Goal: Task Accomplishment & Management: Manage account settings

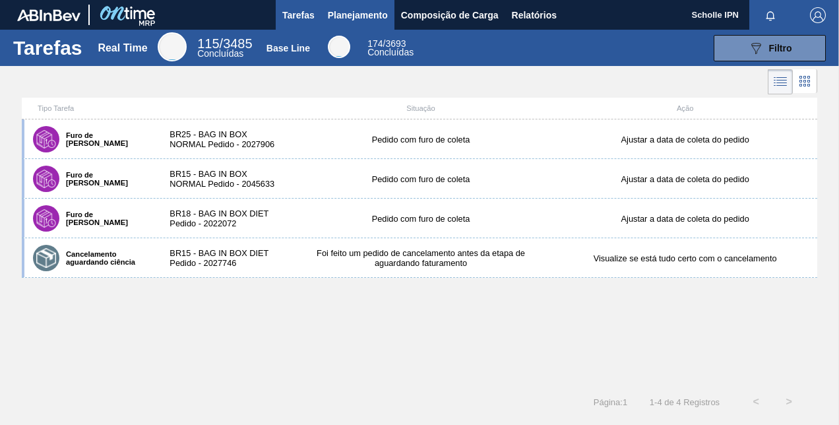
click at [369, 16] on span "Planejamento" at bounding box center [358, 15] width 60 height 16
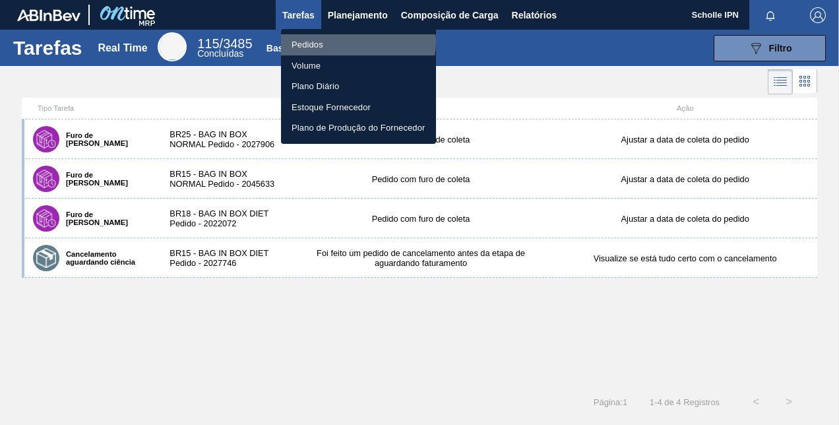
click at [358, 42] on li "Pedidos" at bounding box center [358, 44] width 155 height 21
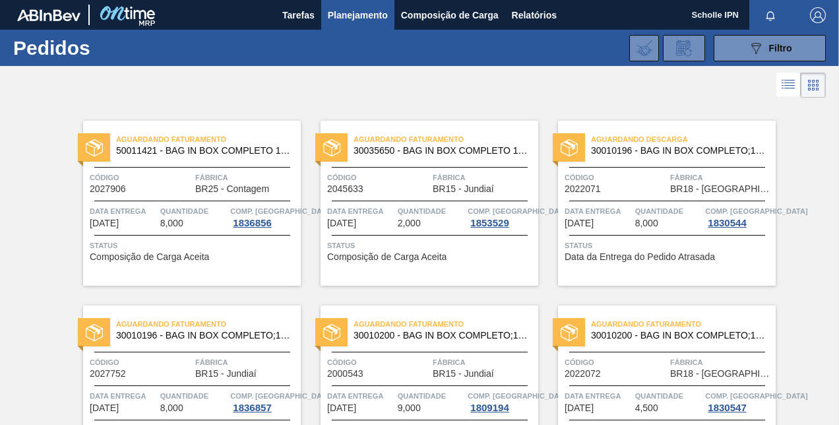
click at [478, 251] on span "Status" at bounding box center [431, 245] width 208 height 13
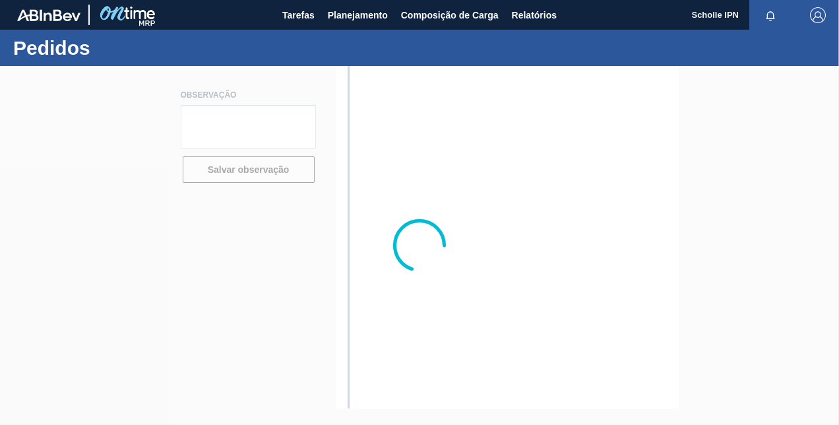
type textarea "STAR#65584"
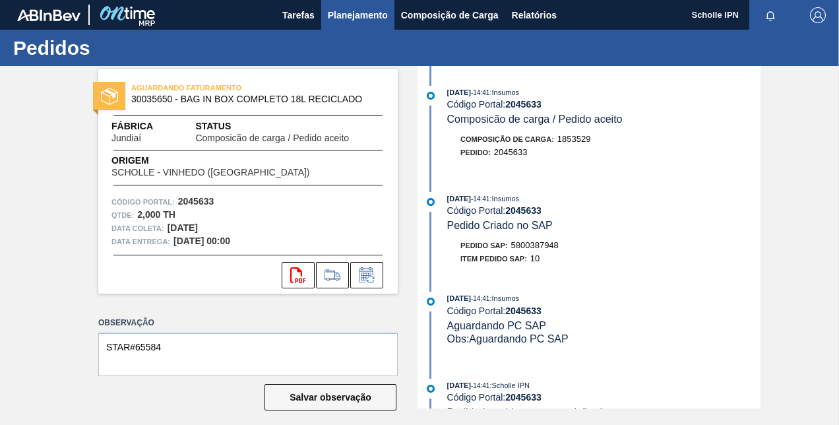
click at [369, 17] on span "Planejamento" at bounding box center [358, 15] width 60 height 16
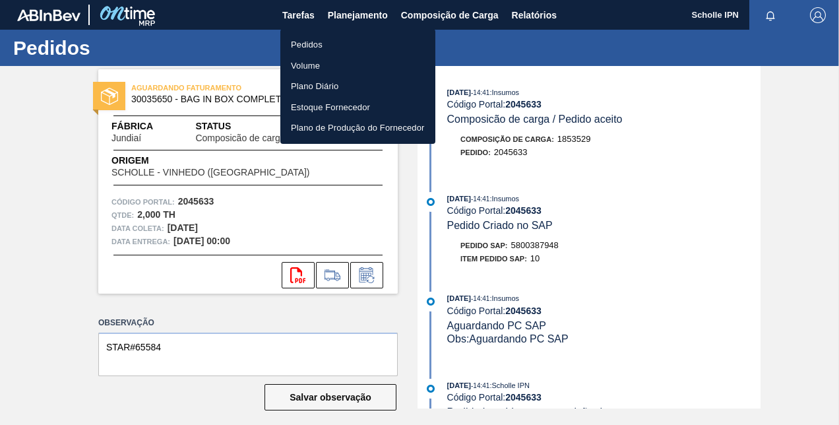
click at [377, 54] on li "Pedidos" at bounding box center [357, 44] width 155 height 21
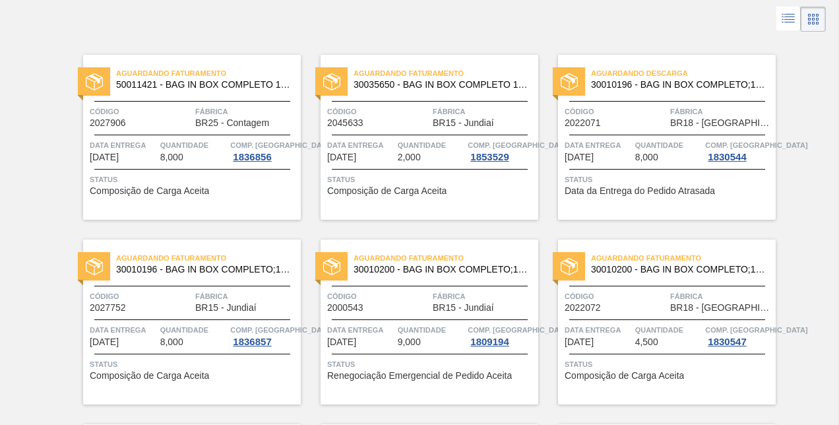
scroll to position [132, 0]
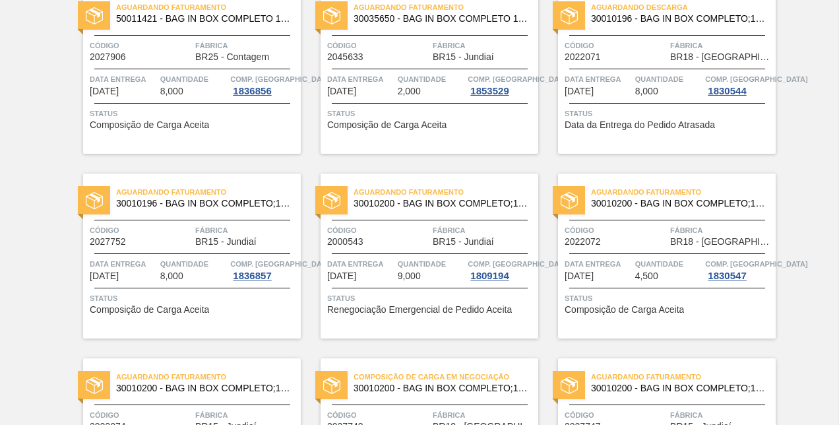
click at [670, 326] on div "Aguardando Faturamento 30010200 - BAG IN BOX COMPLETO;18L;DIET;; Código 2022072…" at bounding box center [667, 256] width 218 height 165
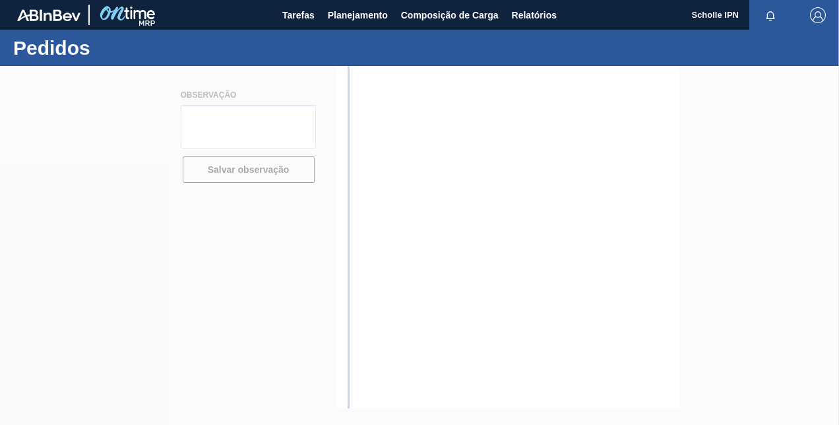
type textarea "SALES 125003059"
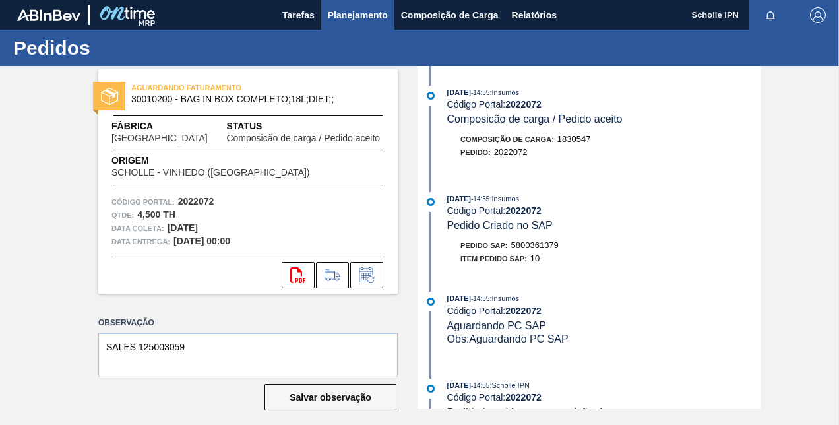
click at [367, 17] on span "Planejamento" at bounding box center [358, 15] width 60 height 16
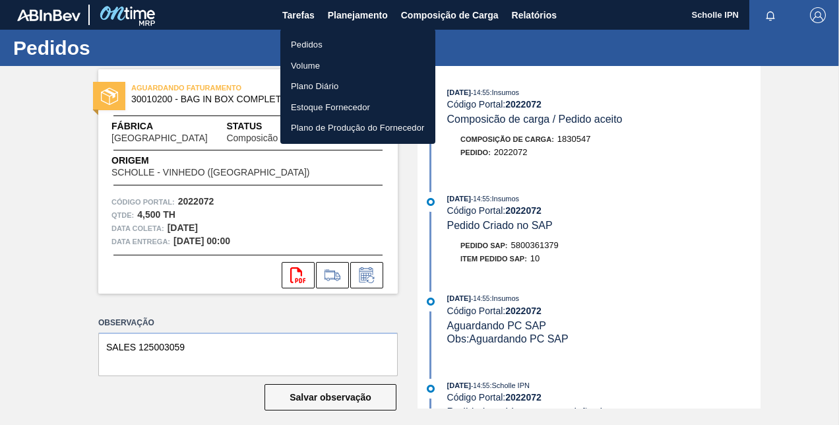
click at [358, 46] on li "Pedidos" at bounding box center [357, 44] width 155 height 21
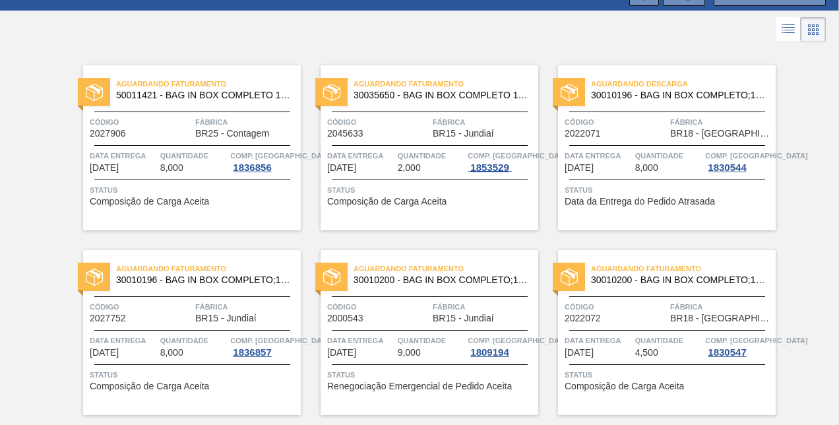
scroll to position [264, 0]
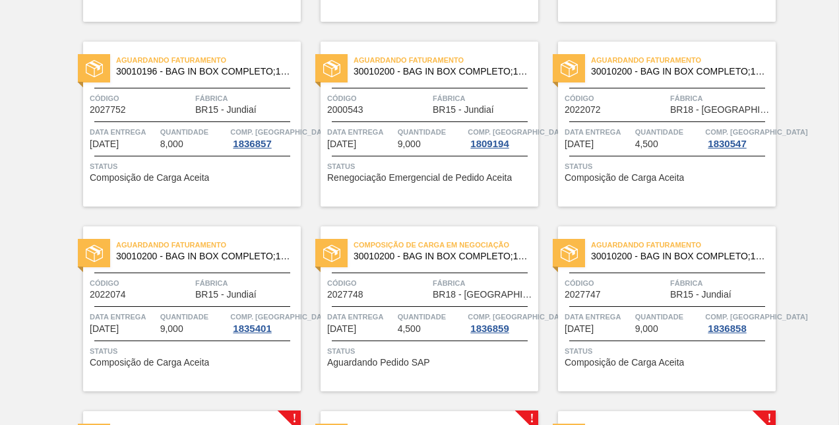
click at [453, 369] on div "Composição de Carga em Negociação 30010200 - BAG IN BOX COMPLETO;18L;DIET;; Cód…" at bounding box center [430, 308] width 218 height 165
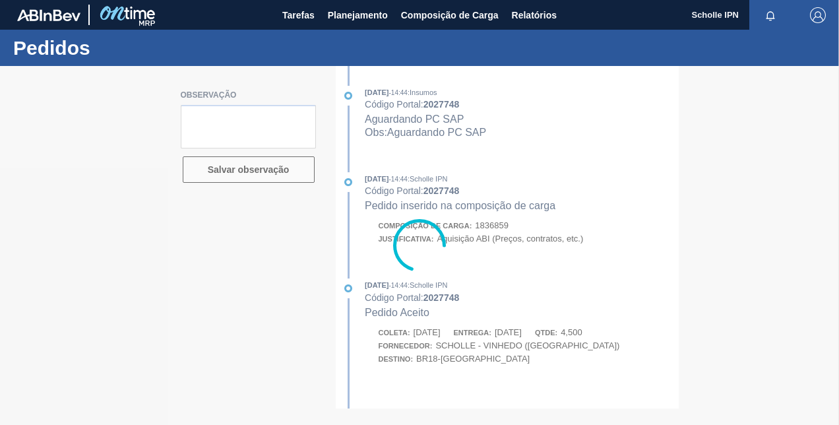
type textarea "sales 125003102"
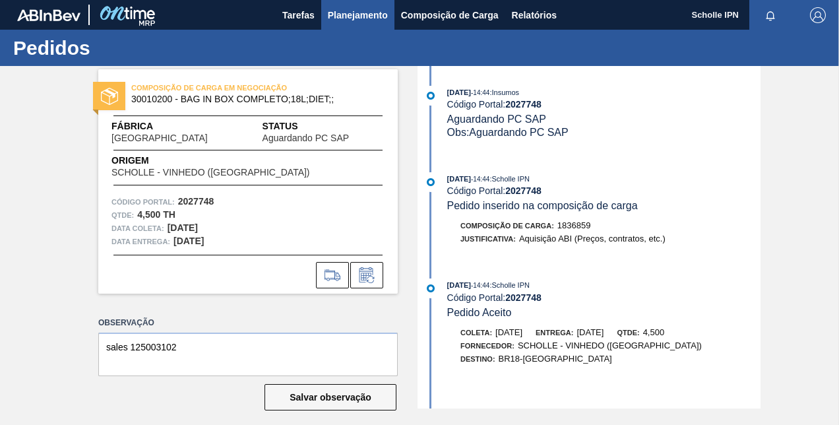
click at [363, 21] on span "Planejamento" at bounding box center [358, 15] width 60 height 16
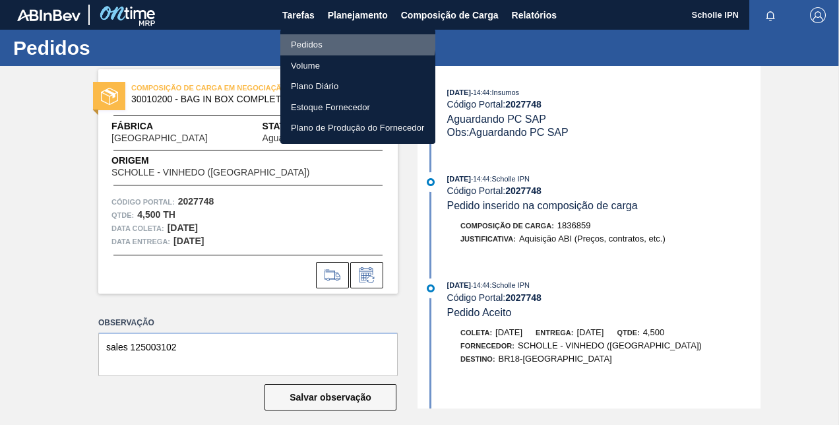
click at [348, 39] on li "Pedidos" at bounding box center [357, 44] width 155 height 21
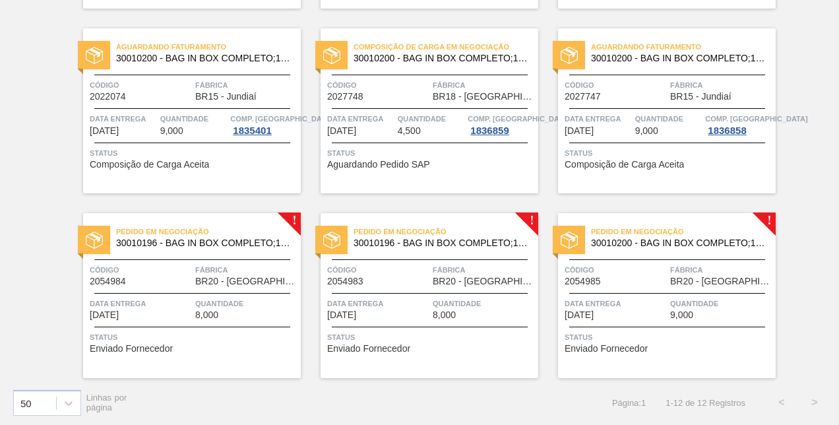
scroll to position [463, 0]
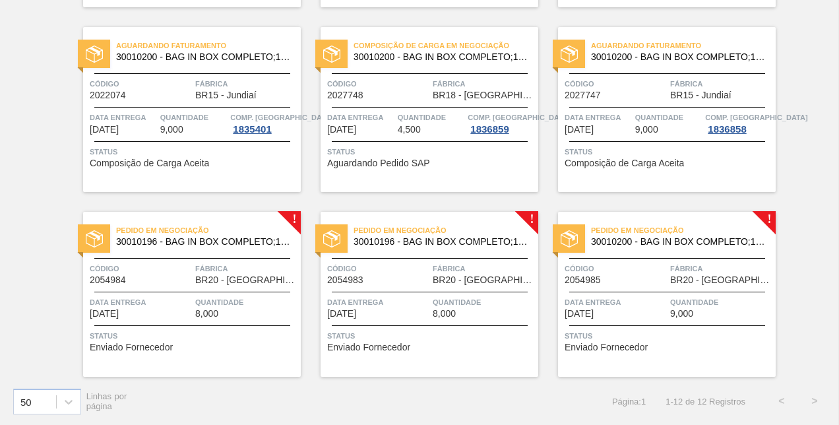
click at [187, 251] on div "Pedido em Negociação 30010196 - BAG IN BOX COMPLETO;18L;NORMAL;; Código 2054984…" at bounding box center [192, 294] width 218 height 165
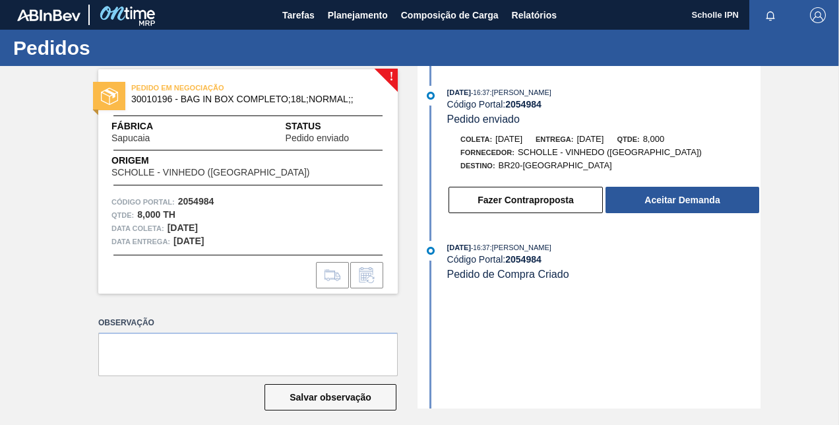
click at [532, 107] on strong "2054984" at bounding box center [523, 104] width 36 height 11
copy strong "2054984"
click at [122, 351] on textarea at bounding box center [248, 355] width 300 height 44
type textarea "s"
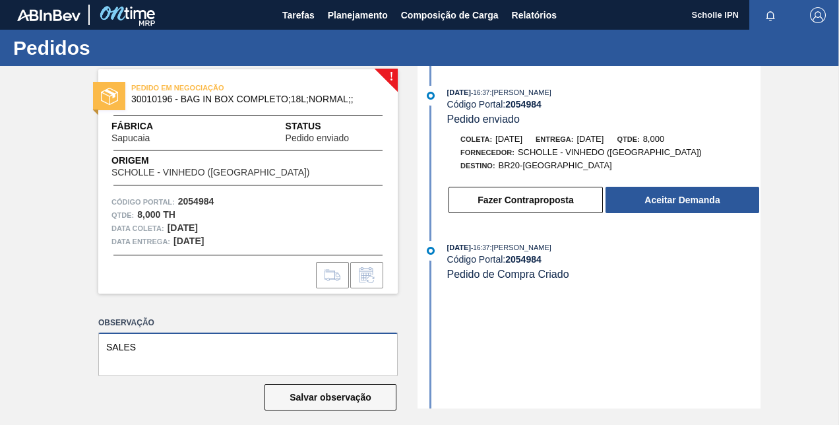
paste textarea "125003237"
type textarea "SALES 125003237"
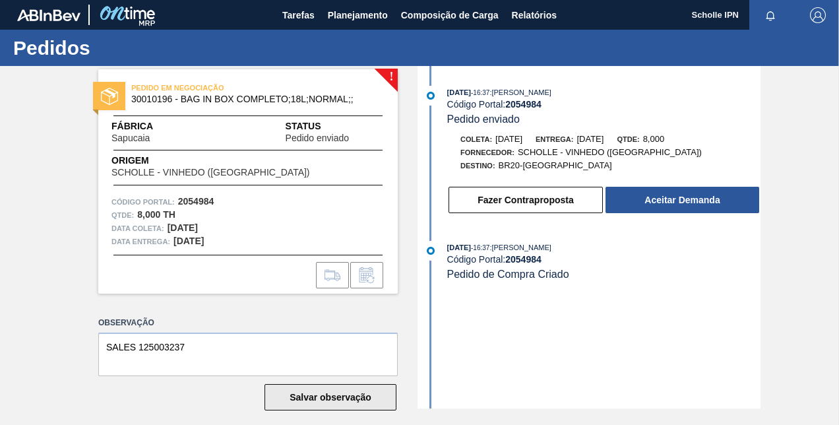
click at [352, 400] on button "Salvar observação" at bounding box center [331, 397] width 132 height 26
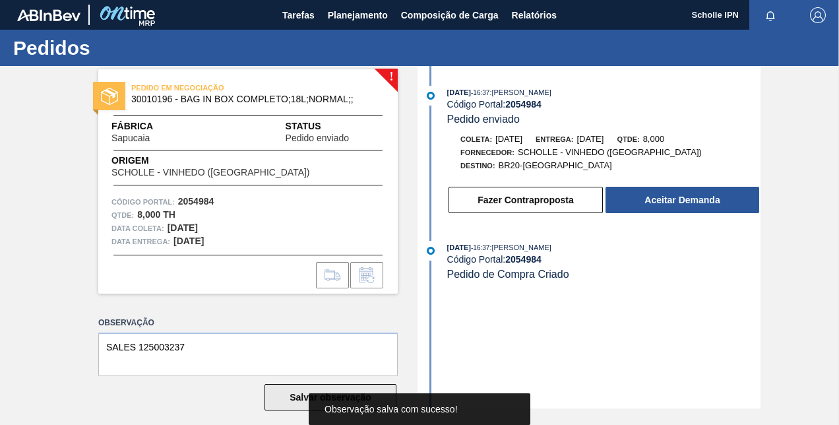
click at [296, 392] on button "Salvar observação" at bounding box center [331, 397] width 132 height 26
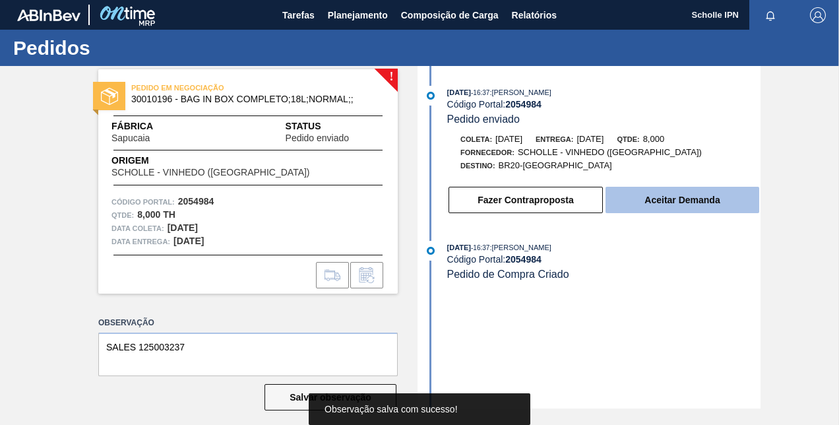
click at [664, 199] on button "Aceitar Demanda" at bounding box center [683, 200] width 154 height 26
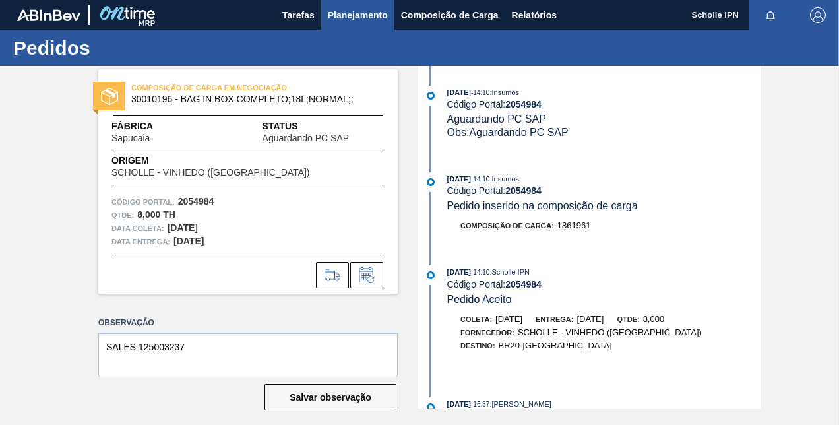
click at [372, 21] on span "Planejamento" at bounding box center [358, 15] width 60 height 16
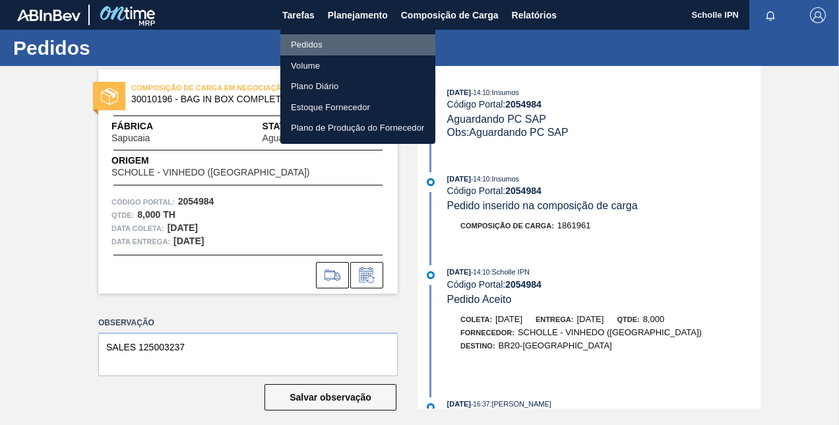
click at [368, 45] on li "Pedidos" at bounding box center [357, 44] width 155 height 21
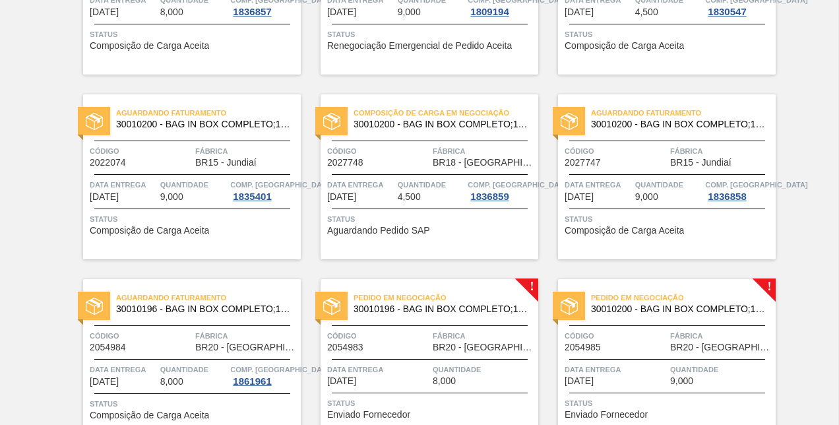
scroll to position [463, 0]
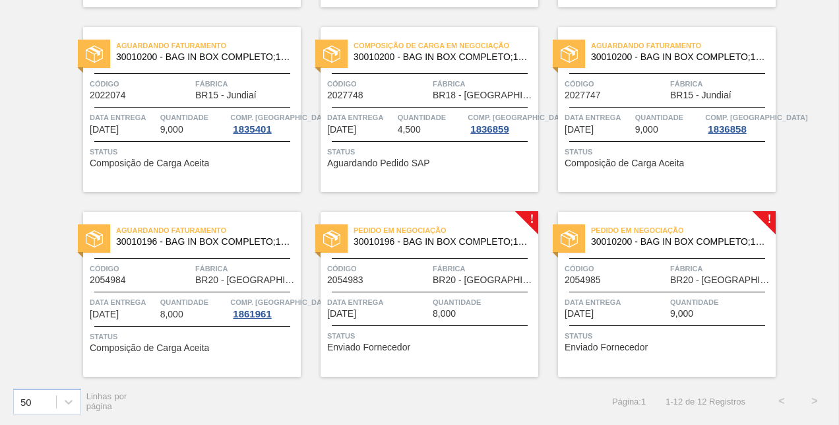
click at [420, 243] on span "30010196 - BAG IN BOX COMPLETO;18L;NORMAL;;" at bounding box center [441, 242] width 174 height 10
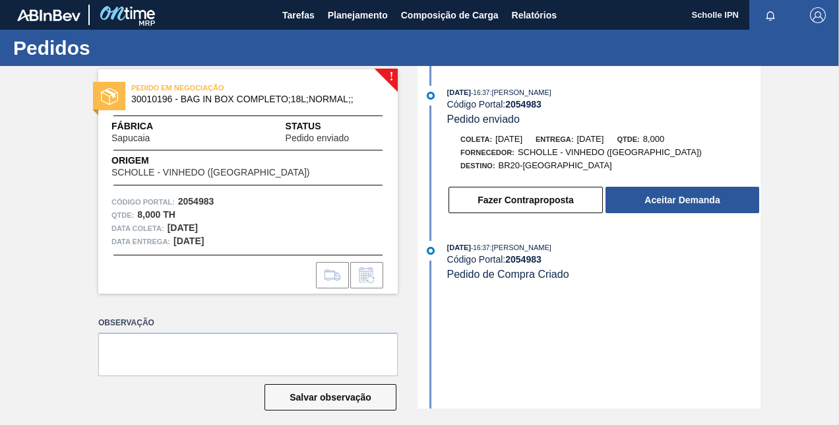
click at [519, 103] on strong "2054983" at bounding box center [523, 104] width 36 height 11
copy strong "2054983"
click at [193, 360] on textarea at bounding box center [248, 355] width 300 height 44
type textarea "s"
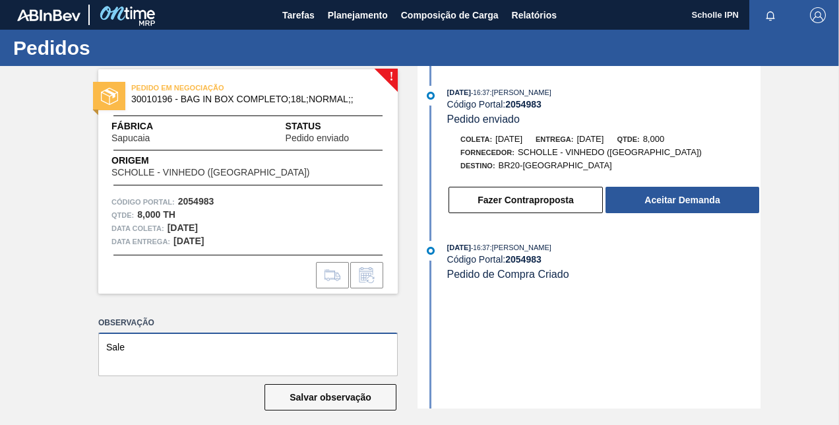
paste textarea "125003238"
type textarea "Sale 125003238"
drag, startPoint x: 193, startPoint y: 360, endPoint x: 166, endPoint y: 385, distance: 36.9
click at [166, 385] on div "Salvar observação" at bounding box center [248, 397] width 300 height 29
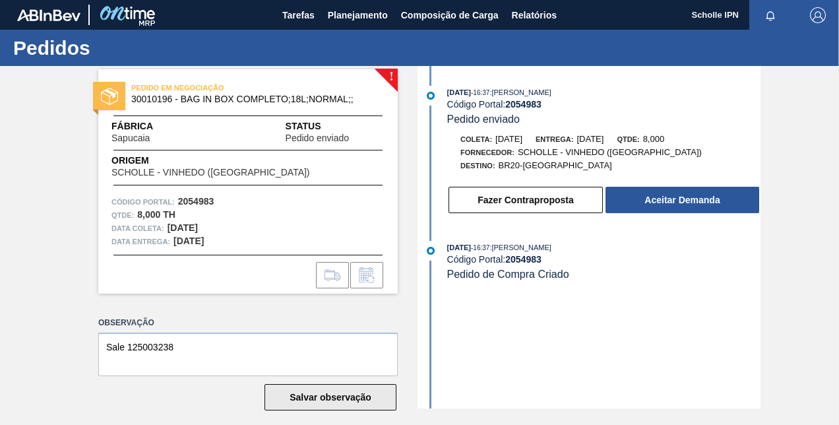
click at [310, 393] on button "Salvar observação" at bounding box center [331, 397] width 132 height 26
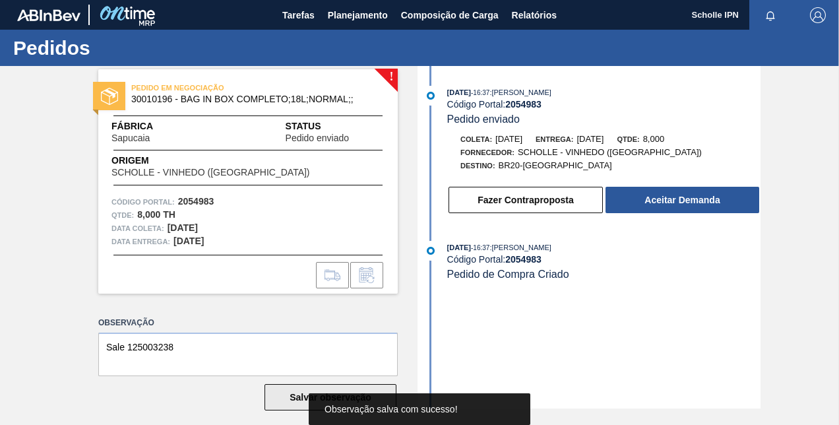
click at [276, 391] on button "Salvar observação" at bounding box center [331, 397] width 132 height 26
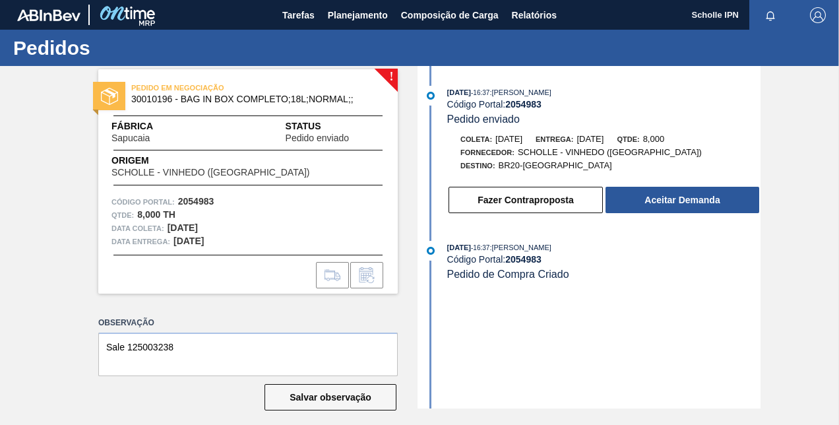
click at [307, 383] on div "Salvar observação" at bounding box center [248, 397] width 300 height 29
click at [307, 385] on button "Salvar observação" at bounding box center [331, 397] width 132 height 26
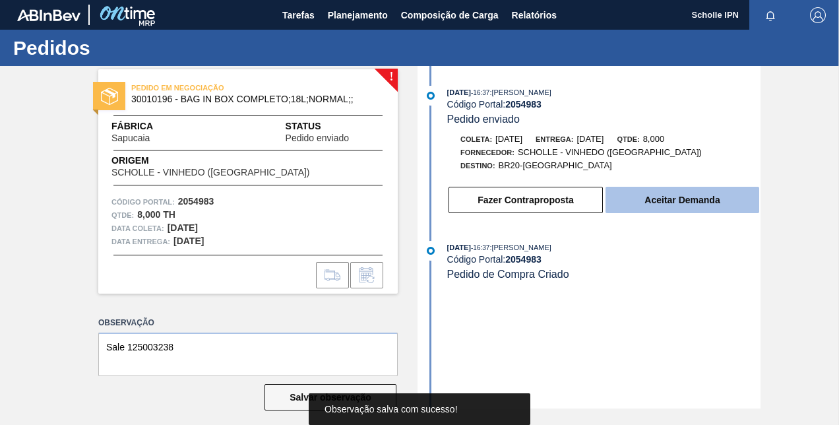
click at [701, 210] on button "Aceitar Demanda" at bounding box center [683, 200] width 154 height 26
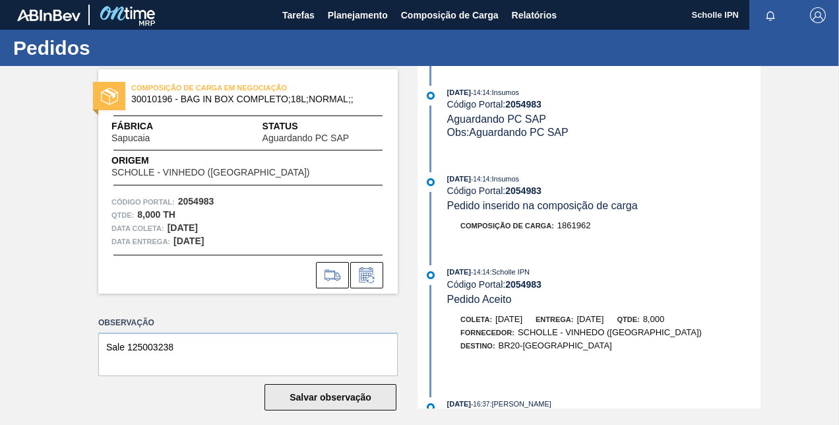
click at [368, 399] on button "Salvar observação" at bounding box center [331, 397] width 132 height 26
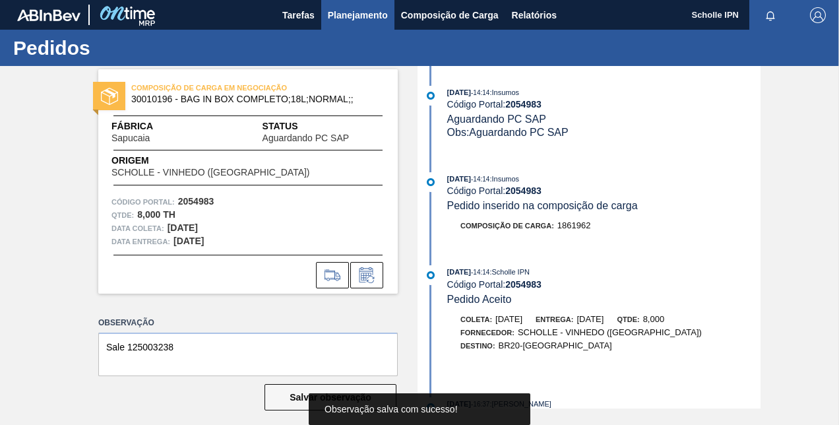
click at [348, 19] on span "Planejamento" at bounding box center [358, 15] width 60 height 16
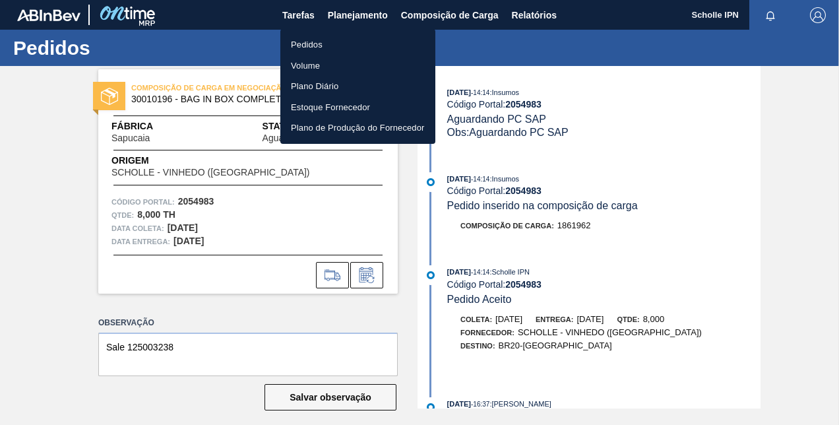
click at [338, 45] on li "Pedidos" at bounding box center [357, 44] width 155 height 21
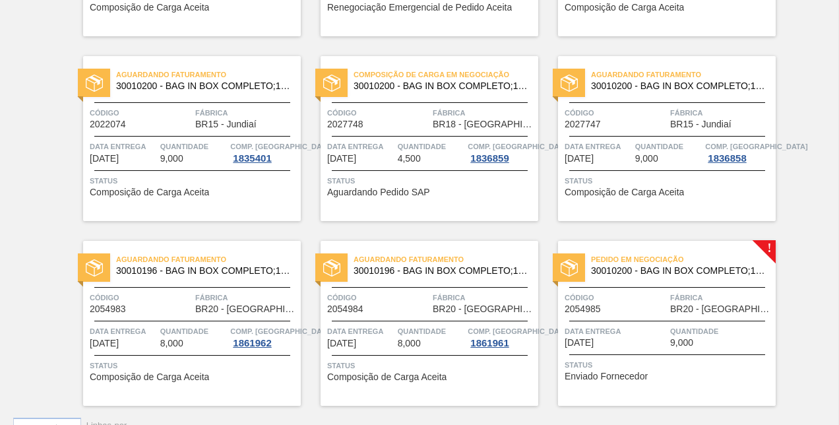
scroll to position [462, 0]
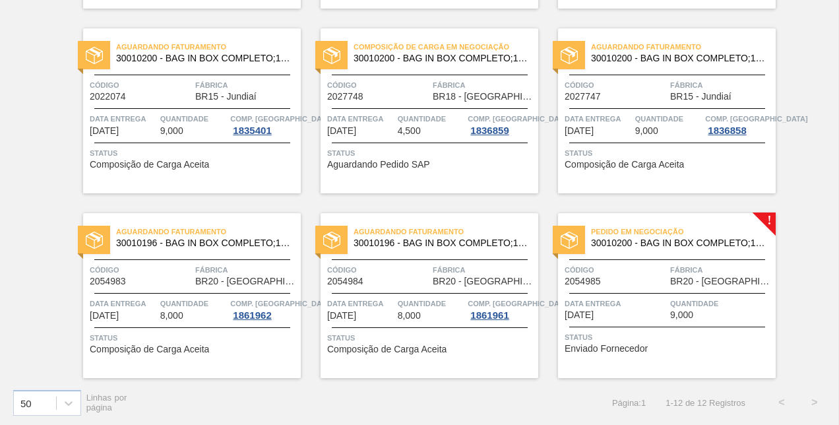
click at [716, 309] on span "Quantidade" at bounding box center [721, 303] width 102 height 13
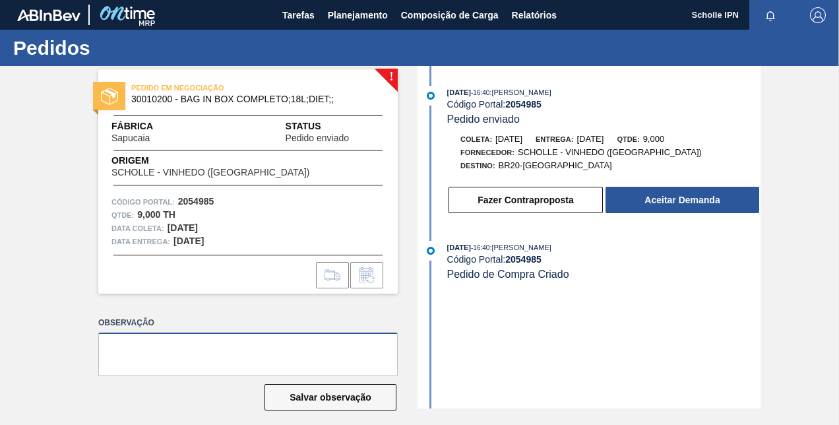
click at [199, 342] on textarea at bounding box center [248, 355] width 300 height 44
click at [32, 278] on div "! PEDIDO EM NEGOCIAÇÃO 30010200 - BAG IN BOX COMPLETO;18L;DIET;; Fábrica Sapuca…" at bounding box center [419, 237] width 839 height 342
click at [185, 203] on strong "2054985" at bounding box center [196, 201] width 36 height 11
copy strong "2054985"
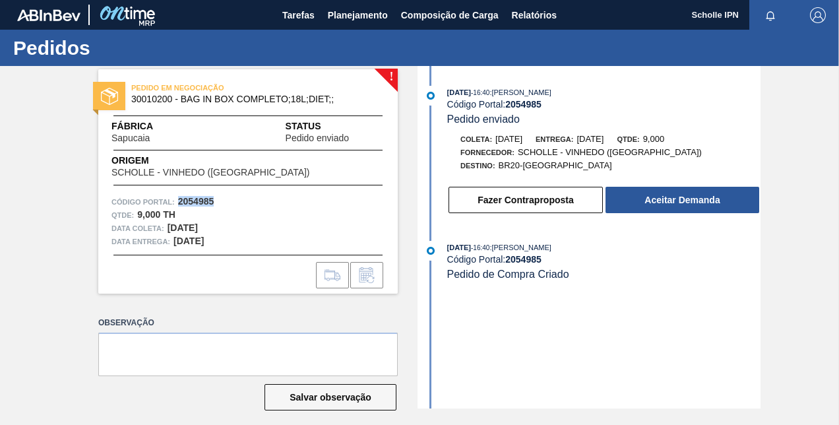
copy strong "2054985"
click at [260, 359] on textarea at bounding box center [248, 355] width 300 height 44
paste textarea "125003239"
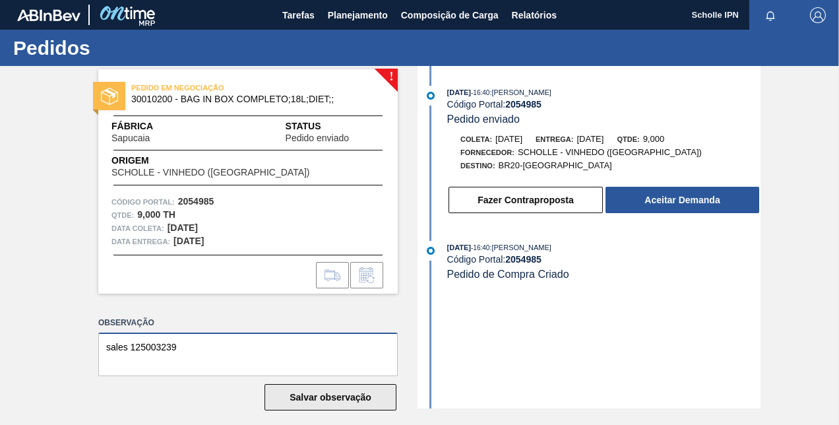
type textarea "sales 125003239"
click at [312, 392] on button "Salvar observação" at bounding box center [331, 397] width 132 height 26
click at [329, 401] on button "Salvar observação" at bounding box center [331, 397] width 132 height 26
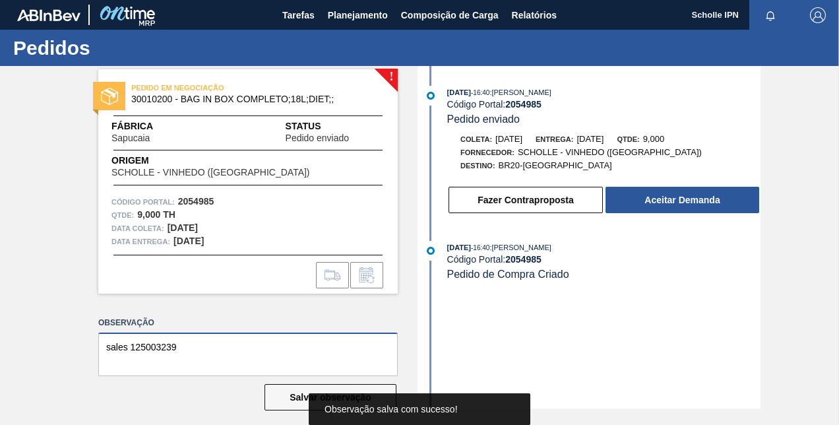
click at [240, 347] on textarea "sales 125003239" at bounding box center [248, 355] width 300 height 44
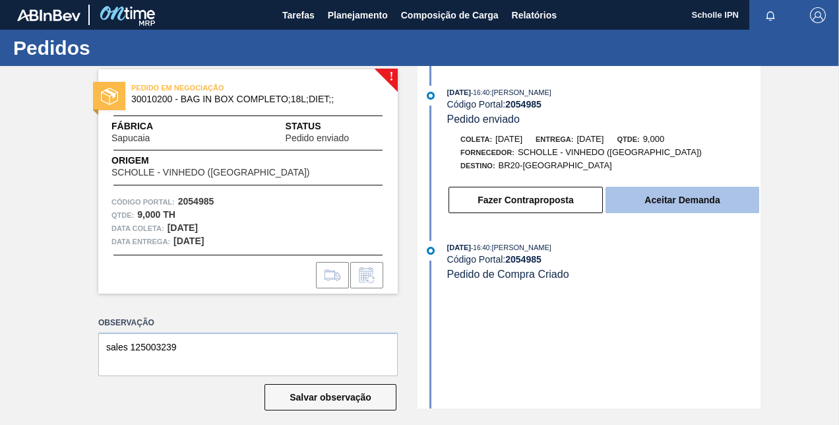
click at [668, 197] on button "Aceitar Demanda" at bounding box center [683, 200] width 154 height 26
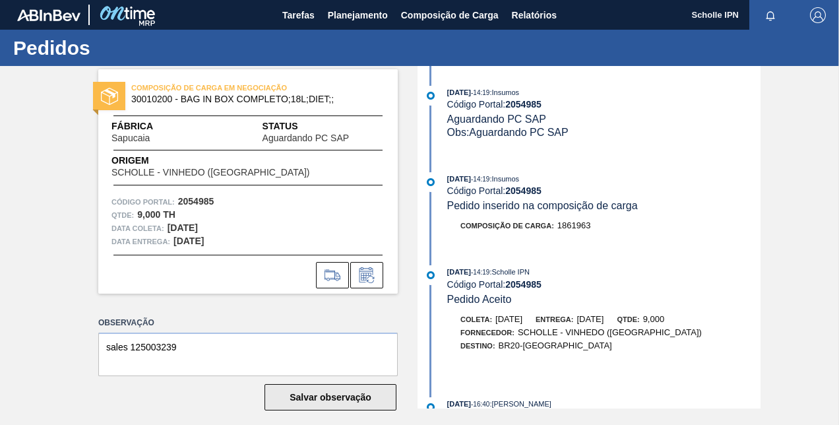
click at [302, 402] on button "Salvar observação" at bounding box center [331, 397] width 132 height 26
click at [318, 404] on button "Salvar observação" at bounding box center [331, 397] width 132 height 26
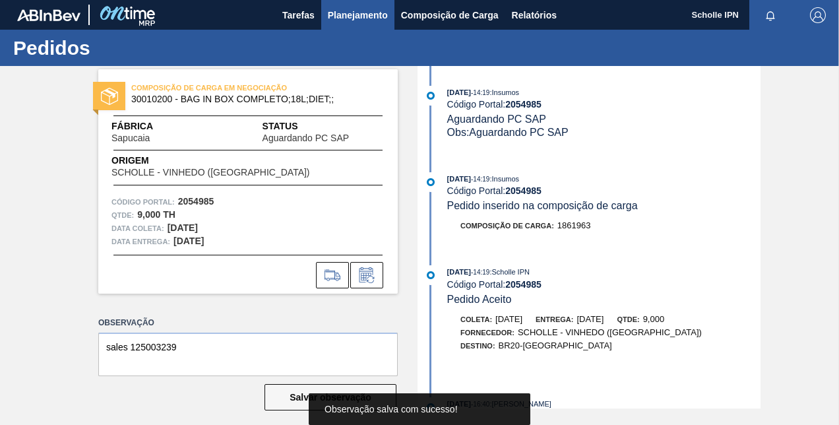
click at [366, 18] on span "Planejamento" at bounding box center [358, 15] width 60 height 16
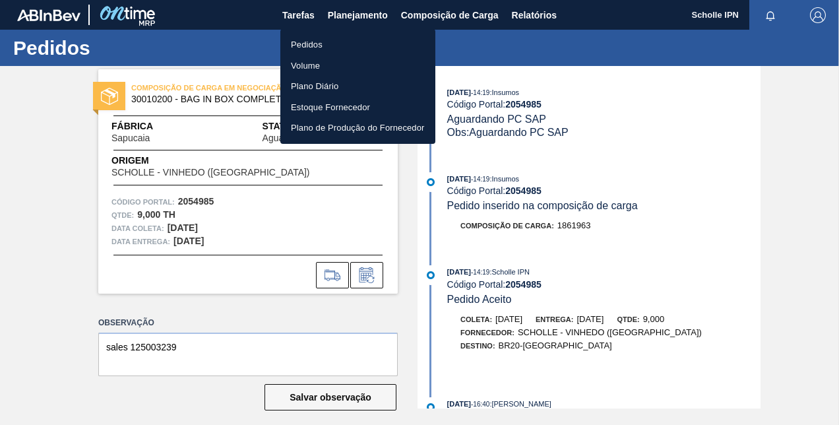
click at [363, 41] on li "Pedidos" at bounding box center [357, 44] width 155 height 21
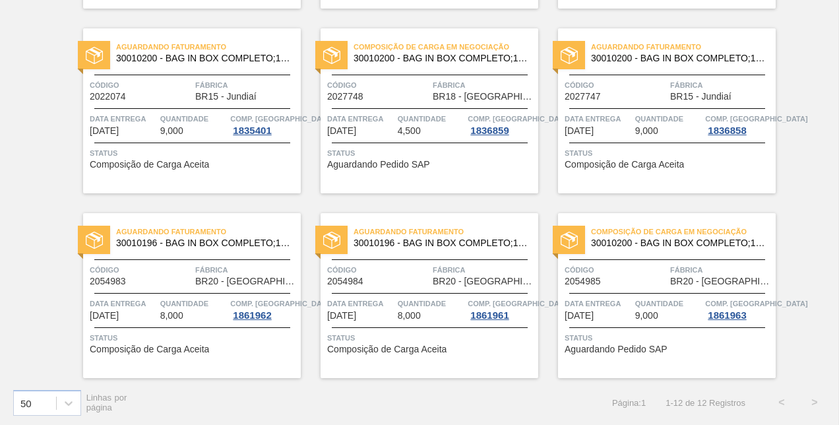
scroll to position [463, 0]
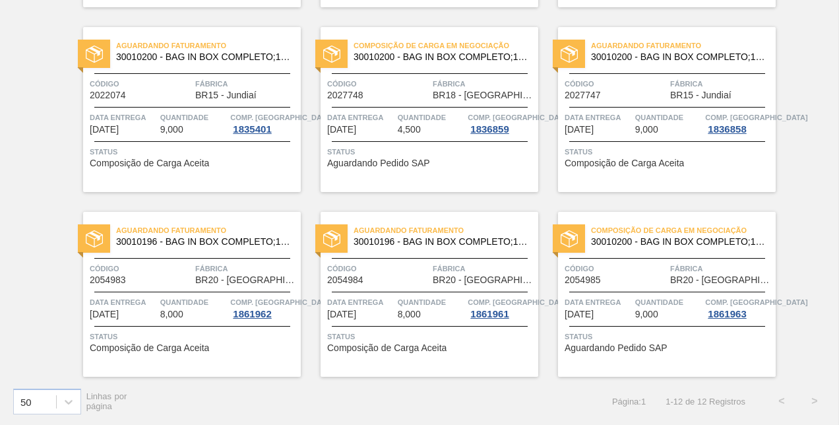
click at [476, 348] on div "Status Composição de Carga Aceita" at bounding box center [431, 340] width 208 height 21
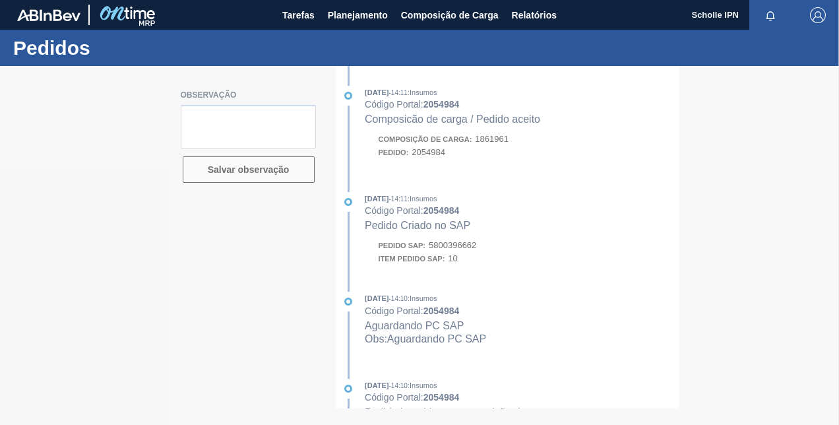
type textarea "SALES 125003237"
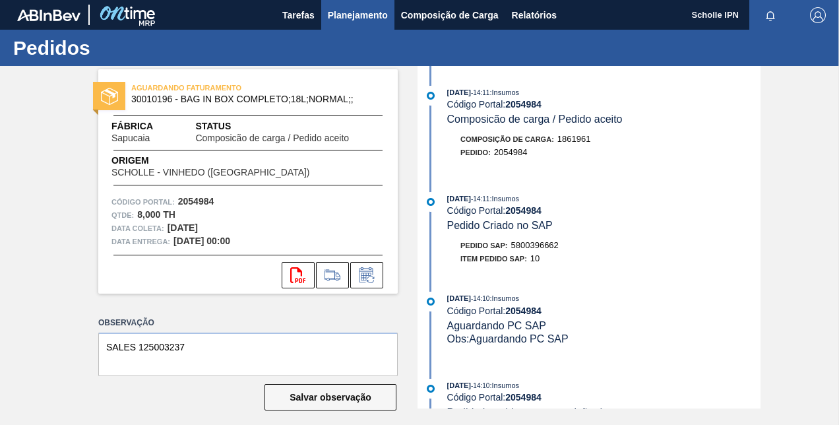
click at [375, 11] on span "Planejamento" at bounding box center [358, 15] width 60 height 16
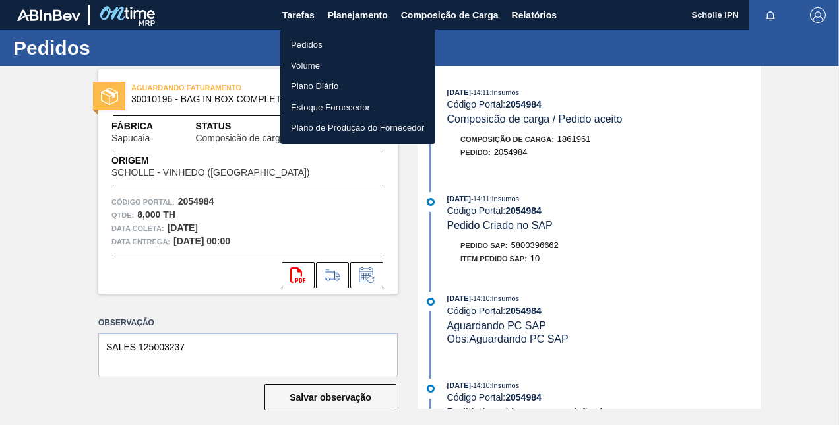
drag, startPoint x: 352, startPoint y: 42, endPoint x: 391, endPoint y: 30, distance: 40.1
click at [352, 42] on li "Pedidos" at bounding box center [357, 44] width 155 height 21
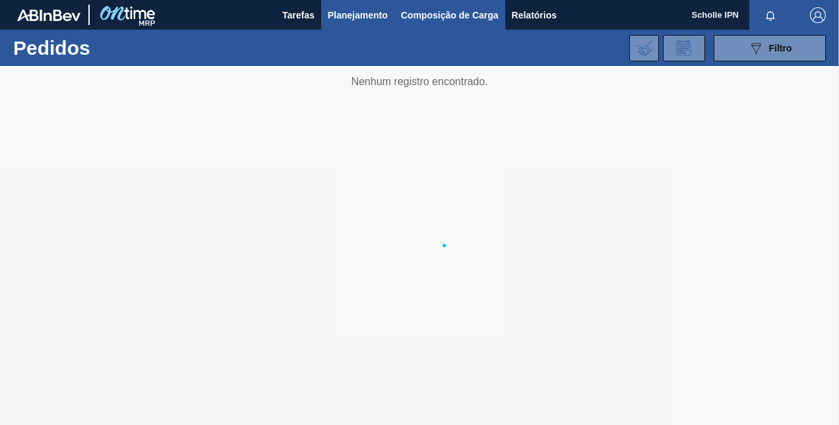
click at [461, 12] on span "Composição de Carga" at bounding box center [450, 15] width 98 height 16
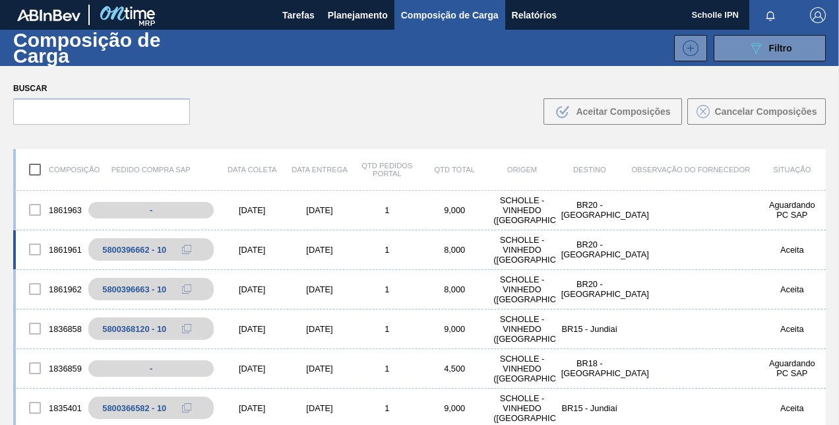
click at [48, 267] on div "1861961 5800396662 - 10 [DATE] [DATE] 1 8,000 SCHOLLE - [GEOGRAPHIC_DATA] ([GEO…" at bounding box center [419, 250] width 813 height 40
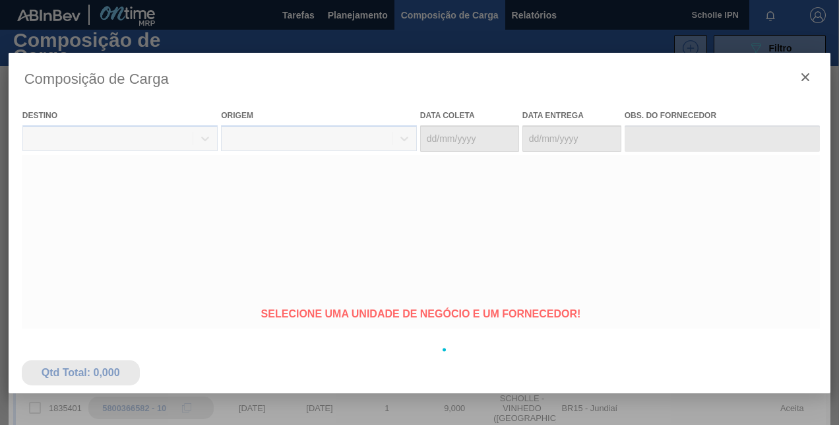
type coleta "[DATE]"
type Entrega "[DATE]"
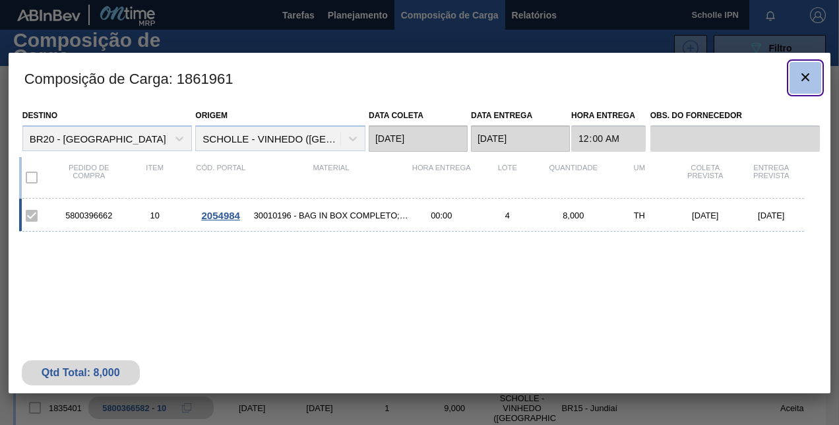
click at [807, 74] on icon "botão de ícone" at bounding box center [806, 77] width 16 height 16
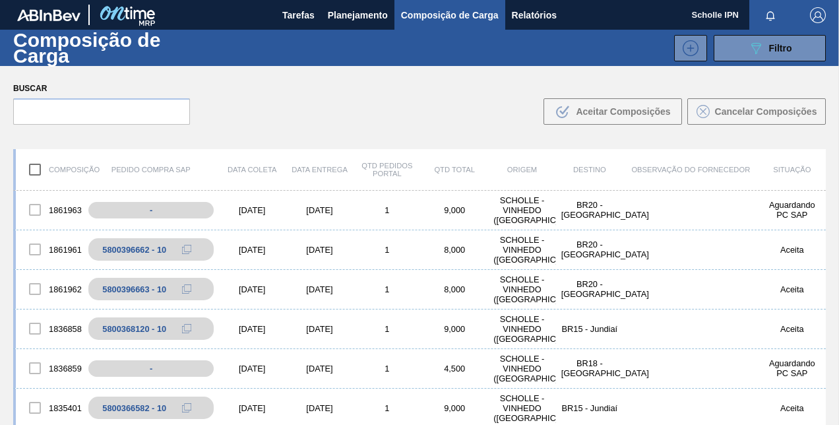
click at [34, 171] on input "checkbox" at bounding box center [35, 170] width 28 height 28
checkbox input "false"
click at [34, 248] on div at bounding box center [35, 250] width 28 height 28
click at [40, 255] on div at bounding box center [35, 250] width 28 height 28
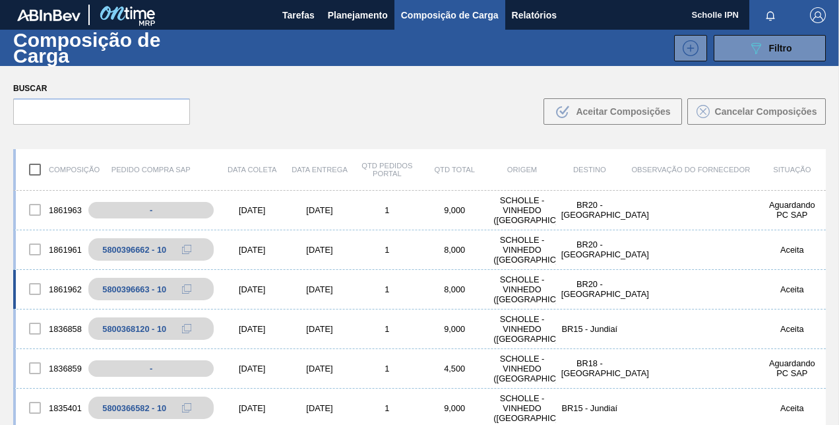
click at [33, 286] on div at bounding box center [35, 289] width 28 height 28
click at [36, 210] on div at bounding box center [35, 210] width 28 height 28
click at [38, 372] on div at bounding box center [35, 368] width 28 height 28
